Goal: Information Seeking & Learning: Learn about a topic

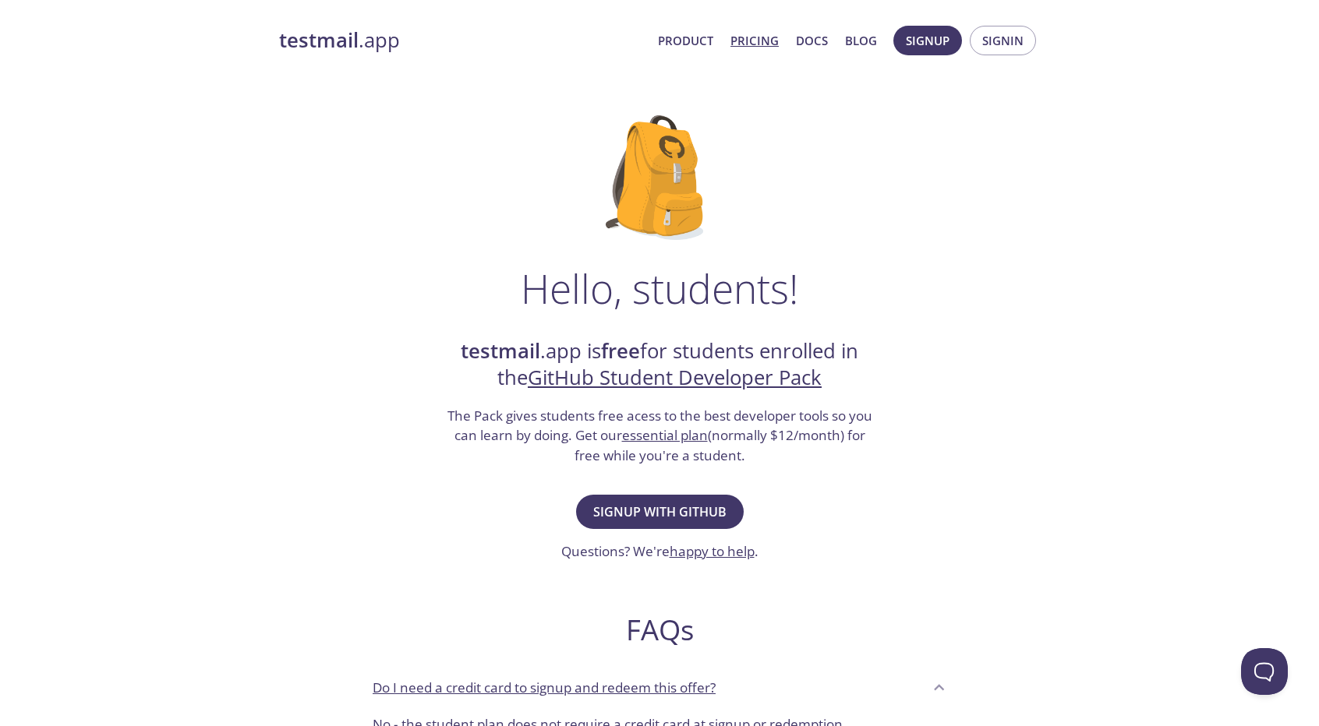
click at [743, 43] on link "Pricing" at bounding box center [754, 40] width 48 height 20
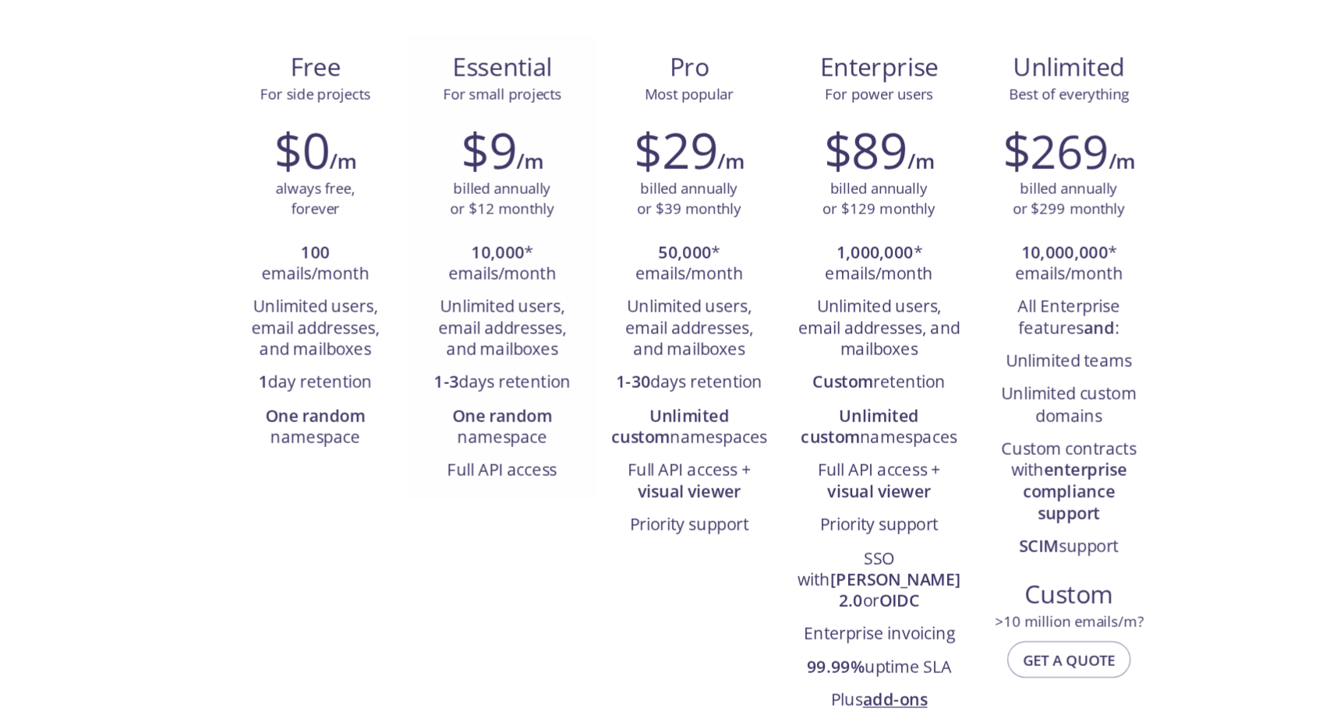
scroll to position [102, 0]
